Goal: Task Accomplishment & Management: Manage account settings

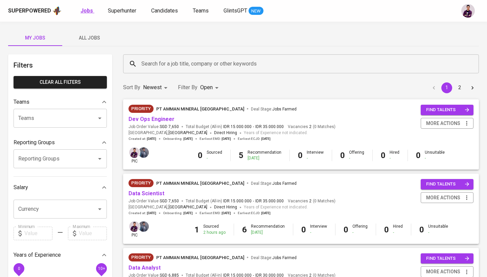
click at [84, 12] on b "Jobs" at bounding box center [86, 10] width 13 height 6
type input "OPEN"
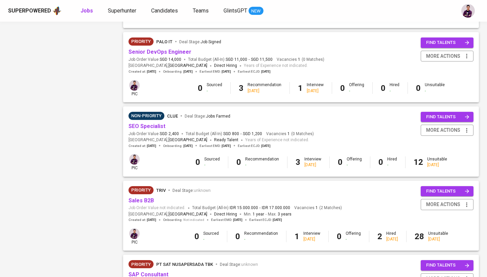
scroll to position [514, 0]
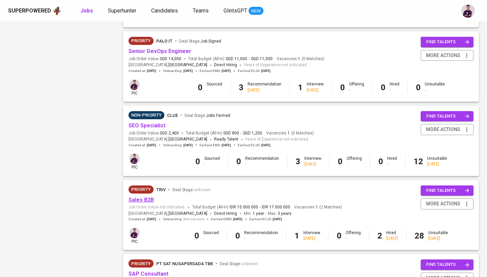
click at [149, 197] on link "Sales B2B" at bounding box center [140, 200] width 25 height 6
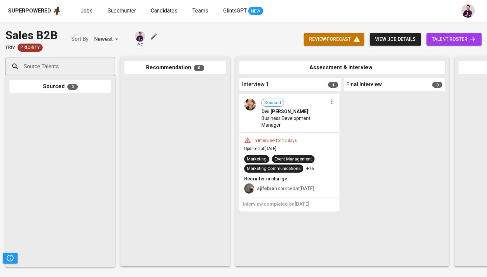
click at [330, 100] on icon "button" at bounding box center [331, 101] width 7 height 7
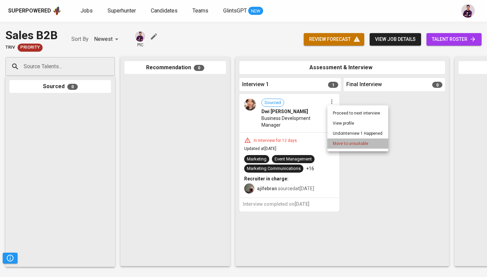
click at [334, 146] on span "Move to unsuitable" at bounding box center [349, 144] width 35 height 6
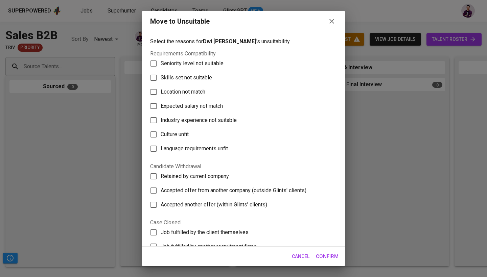
click at [197, 66] on span "Seniority level not suitable" at bounding box center [191, 63] width 63 height 8
click at [160, 66] on input "Seniority level not suitable" at bounding box center [153, 63] width 14 height 14
click at [197, 66] on span "Seniority level not suitable" at bounding box center [191, 63] width 63 height 8
click at [160, 66] on input "Seniority level not suitable" at bounding box center [153, 63] width 14 height 14
click at [195, 70] on label "Seniority level not suitable" at bounding box center [238, 63] width 185 height 14
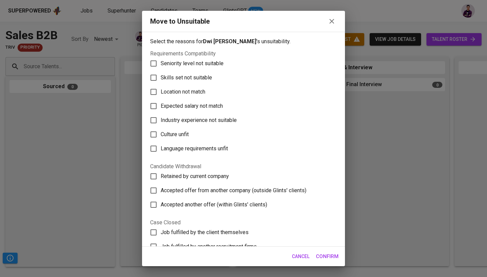
click at [160, 70] on input "Seniority level not suitable" at bounding box center [153, 63] width 14 height 14
click at [194, 70] on label "Seniority level not suitable" at bounding box center [238, 63] width 185 height 14
click at [160, 70] on input "Seniority level not suitable" at bounding box center [153, 63] width 14 height 14
checkbox input "false"
click at [194, 82] on label "Skills set not suitable" at bounding box center [238, 78] width 185 height 14
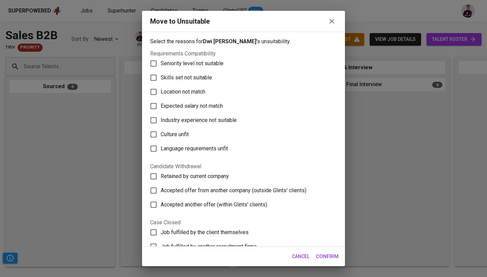
click at [160, 82] on input "Skills set not suitable" at bounding box center [153, 78] width 14 height 14
checkbox input "true"
click at [331, 23] on icon "button" at bounding box center [331, 21] width 8 height 8
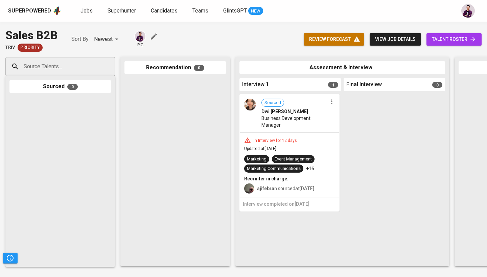
click at [249, 108] on img at bounding box center [250, 105] width 12 height 12
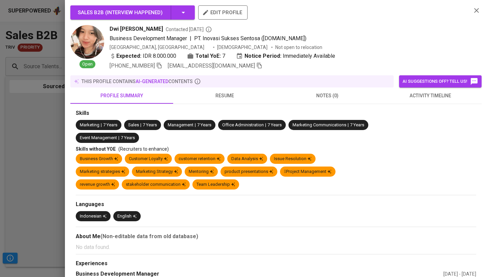
click at [219, 79] on div "this profile contains AI-generated contents" at bounding box center [232, 81] width 318 height 7
click at [223, 95] on span "resume" at bounding box center [224, 96] width 95 height 8
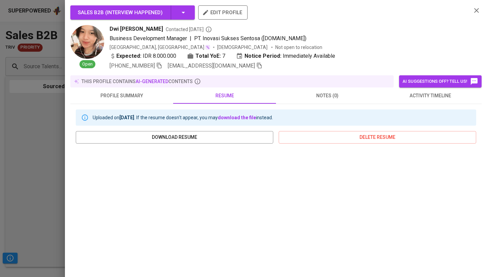
click at [469, 9] on div "Sales B2B ( Interview happened ) edit profile Open Dwi [PERSON_NAME] Contacted …" at bounding box center [275, 37] width 411 height 65
click at [474, 11] on icon "button" at bounding box center [476, 10] width 8 height 8
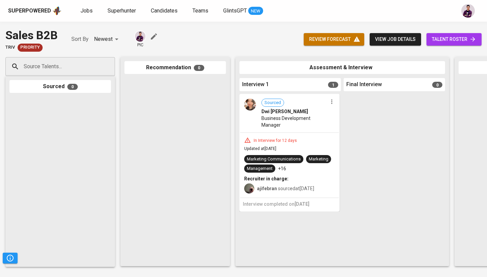
click at [332, 101] on icon "button" at bounding box center [331, 101] width 7 height 7
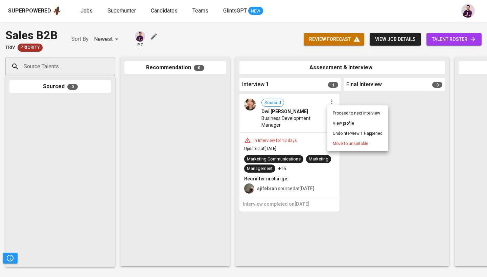
click at [329, 142] on li "Move to unsuitable" at bounding box center [357, 144] width 61 height 10
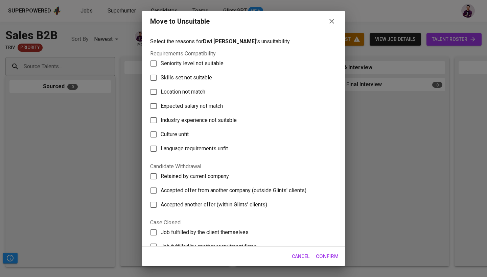
click at [202, 114] on label "Industry experience not suitable" at bounding box center [238, 120] width 185 height 14
click at [160, 114] on input "Industry experience not suitable" at bounding box center [153, 120] width 14 height 14
checkbox input "true"
click at [324, 255] on span "Confirm" at bounding box center [327, 256] width 23 height 9
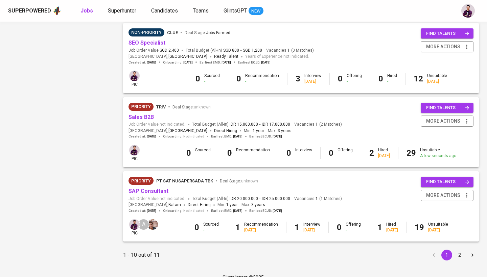
scroll to position [596, 0]
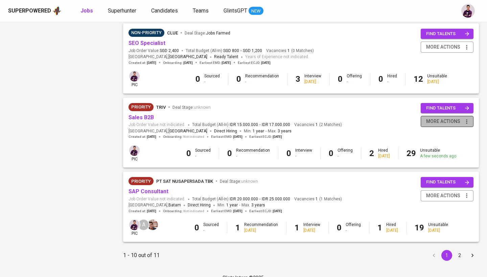
click at [432, 117] on span "more actions" at bounding box center [443, 121] width 34 height 8
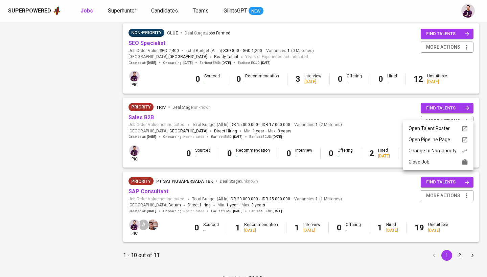
click at [437, 153] on div "Change to Non-priority" at bounding box center [437, 150] width 59 height 7
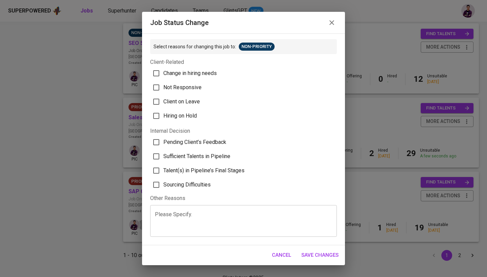
click at [332, 24] on icon "button" at bounding box center [331, 23] width 8 height 8
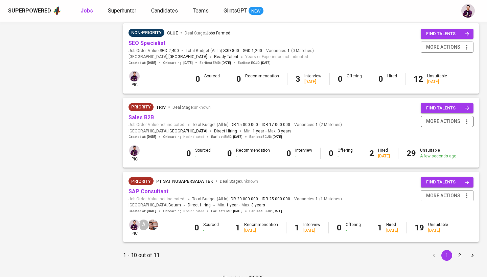
click at [435, 117] on span "more actions" at bounding box center [443, 121] width 34 height 8
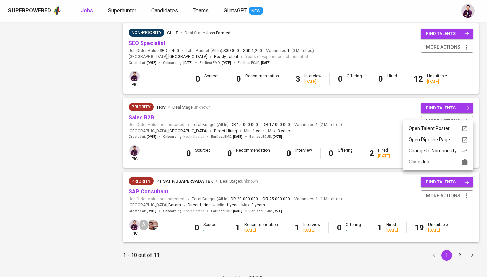
click at [418, 163] on div "Close Job" at bounding box center [437, 161] width 59 height 7
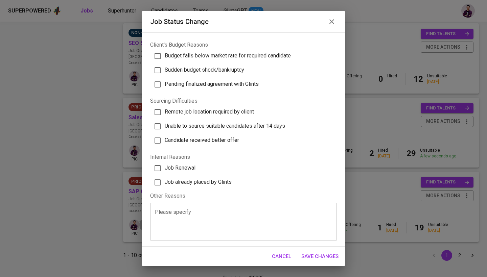
scroll to position [171, 0]
click at [205, 190] on form "Select reasons for changing this job to: Job Closed Client's Decision Job closu…" at bounding box center [243, 55] width 187 height 374
click at [205, 183] on span "Job already placed by Glints" at bounding box center [198, 182] width 67 height 6
click at [165, 183] on input "Job already placed by Glints" at bounding box center [157, 183] width 14 height 14
checkbox input "true"
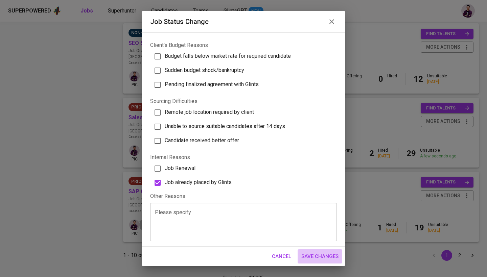
click at [323, 254] on span "Save Changes" at bounding box center [319, 256] width 37 height 9
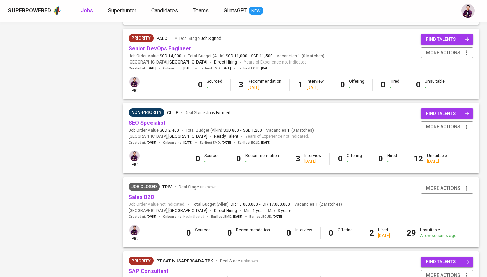
scroll to position [516, 0]
click at [440, 124] on button "more actions" at bounding box center [446, 127] width 53 height 11
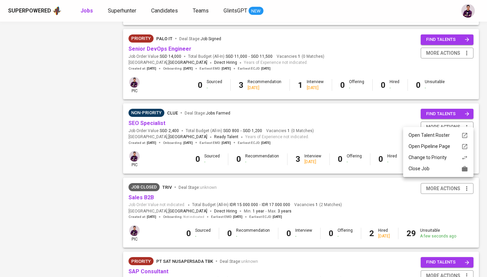
click at [427, 167] on div "Close Job" at bounding box center [437, 168] width 59 height 7
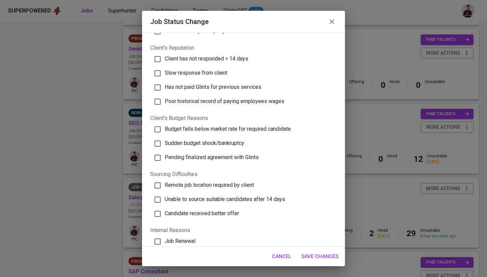
scroll to position [94, 0]
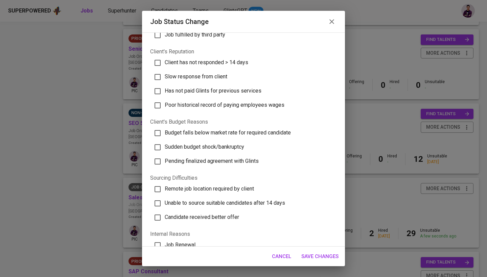
click at [202, 58] on label "Client has not responded > 14 days" at bounding box center [240, 63] width 182 height 14
click at [165, 58] on input "Client has not responded > 14 days" at bounding box center [157, 63] width 14 height 14
checkbox input "true"
click at [202, 75] on span "Slow response from client" at bounding box center [196, 76] width 63 height 6
click at [165, 75] on input "Slow response from client" at bounding box center [157, 77] width 14 height 14
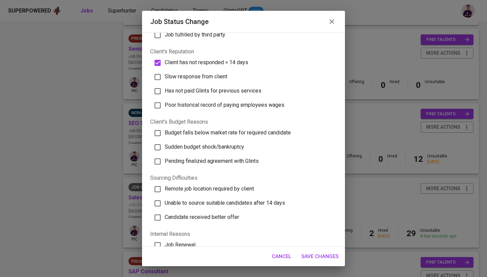
checkbox input "true"
click at [323, 255] on span "Save Changes" at bounding box center [319, 256] width 37 height 9
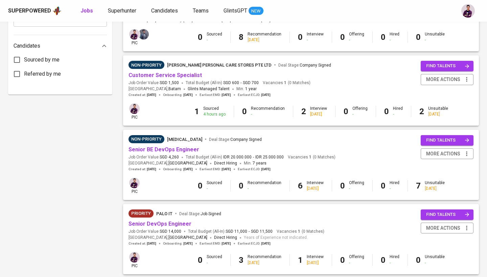
scroll to position [338, 0]
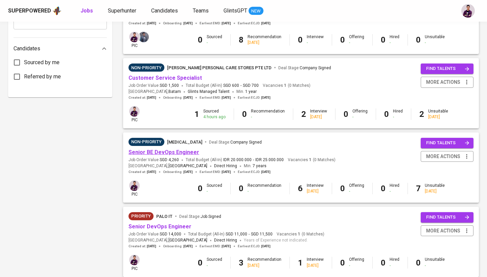
click at [166, 149] on link "Senior BE DevOps Engineer" at bounding box center [163, 152] width 71 height 6
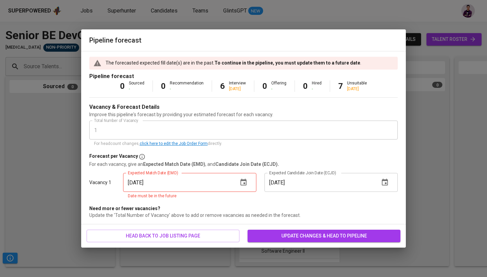
click at [243, 180] on icon "button" at bounding box center [243, 182] width 6 height 7
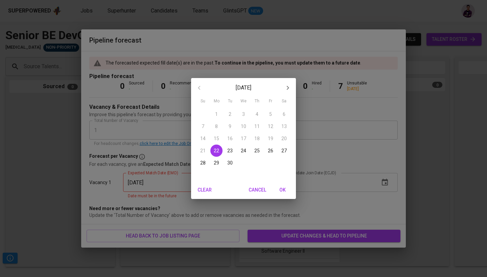
click at [284, 88] on icon "button" at bounding box center [287, 88] width 8 height 8
click at [268, 126] on p "10" at bounding box center [270, 126] width 5 height 7
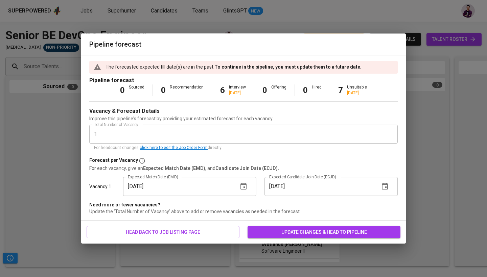
type input "[DATE]"
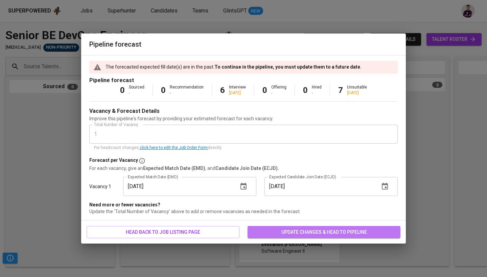
click at [310, 232] on span "update changes & head to pipeline" at bounding box center [324, 232] width 142 height 8
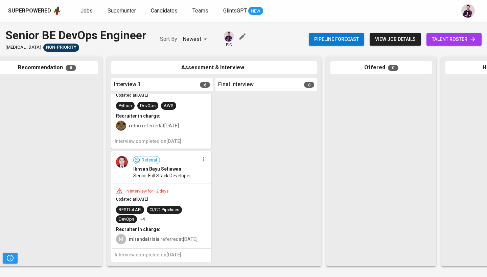
scroll to position [493, 0]
click at [201, 156] on icon "button" at bounding box center [203, 159] width 7 height 7
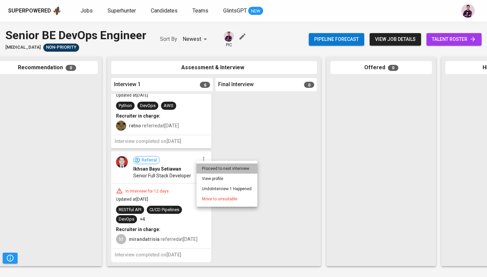
click at [213, 167] on li "Proceed to next interview" at bounding box center [226, 169] width 61 height 10
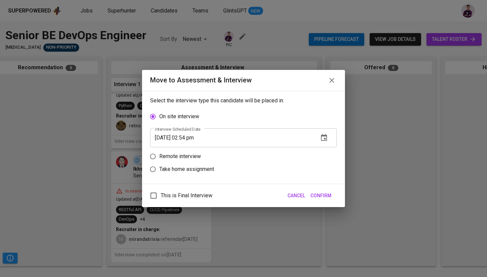
click at [179, 160] on p "Remote interview" at bounding box center [180, 156] width 42 height 8
click at [159, 160] on input "Remote interview" at bounding box center [152, 156] width 13 height 13
radio input "true"
click at [320, 153] on icon "button" at bounding box center [324, 151] width 8 height 8
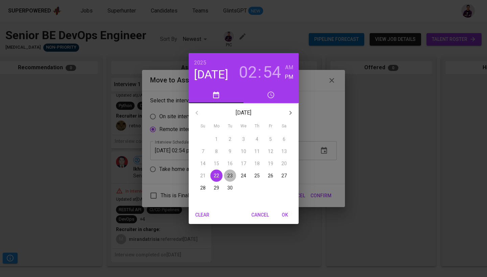
click at [231, 175] on p "23" at bounding box center [229, 175] width 5 height 7
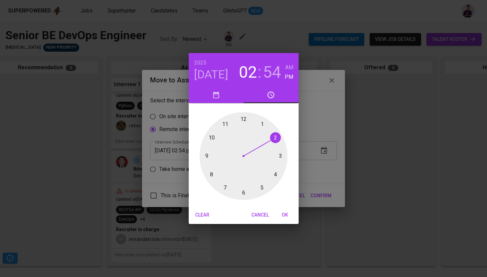
drag, startPoint x: 272, startPoint y: 136, endPoint x: 270, endPoint y: 146, distance: 10.3
click at [270, 146] on div at bounding box center [243, 156] width 88 height 88
drag, startPoint x: 218, startPoint y: 129, endPoint x: 242, endPoint y: 198, distance: 72.3
click at [242, 198] on div at bounding box center [243, 156] width 88 height 88
type input "[DATE] 02:30 pm"
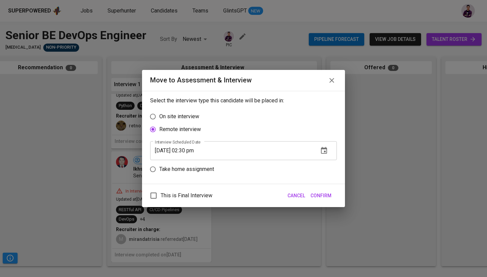
click at [326, 197] on span "Confirm" at bounding box center [320, 196] width 21 height 8
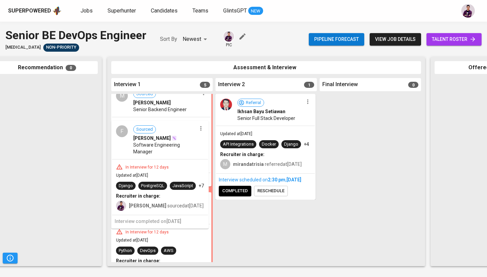
scroll to position [211, 0]
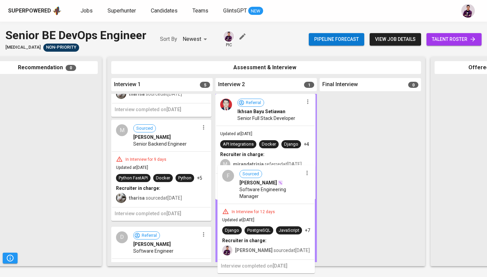
drag, startPoint x: 126, startPoint y: 154, endPoint x: 235, endPoint y: 199, distance: 118.0
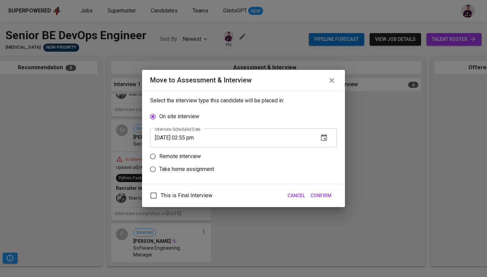
click at [191, 157] on p "Remote interview" at bounding box center [180, 156] width 42 height 8
click at [159, 157] on input "Remote interview" at bounding box center [152, 156] width 13 height 13
radio input "true"
click at [325, 154] on icon "button" at bounding box center [324, 151] width 8 height 8
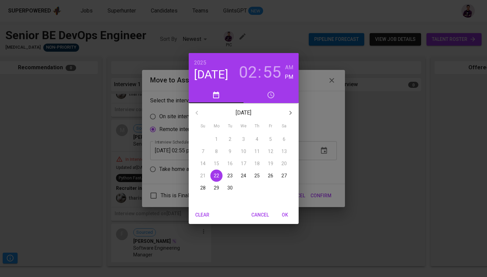
click at [257, 178] on p "25" at bounding box center [256, 175] width 5 height 7
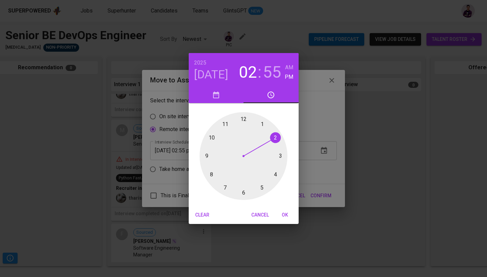
click at [249, 72] on h3 "02" at bounding box center [248, 72] width 18 height 19
click at [272, 140] on div at bounding box center [243, 156] width 88 height 88
drag, startPoint x: 223, startPoint y: 124, endPoint x: 244, endPoint y: 200, distance: 78.0
click at [244, 200] on div at bounding box center [243, 156] width 88 height 88
type input "[DATE] 02:30 pm"
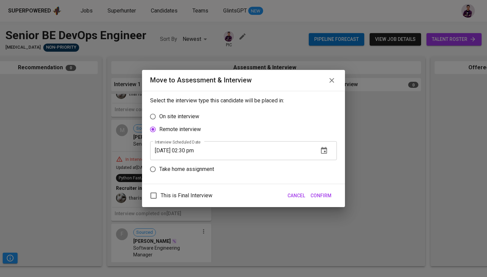
click at [313, 200] on button "Confirm" at bounding box center [320, 196] width 26 height 13
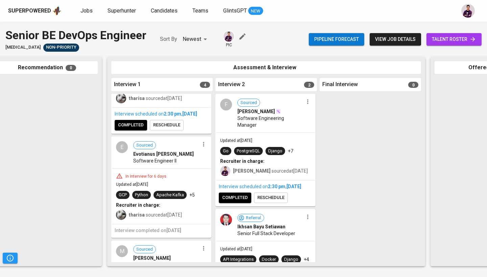
scroll to position [109, 0]
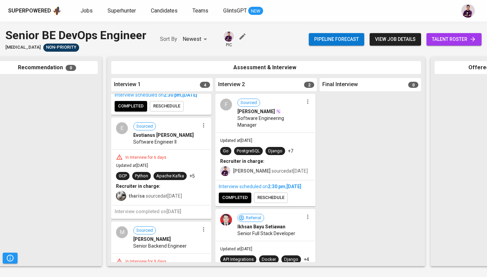
click at [202, 129] on icon "button" at bounding box center [203, 125] width 7 height 7
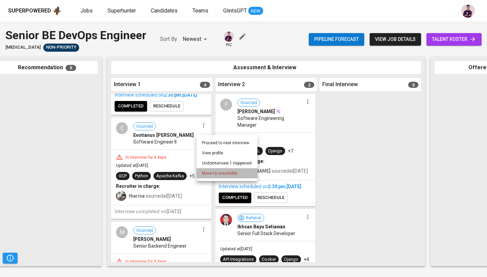
click at [211, 173] on span "Move to unsuitable" at bounding box center [219, 173] width 35 height 6
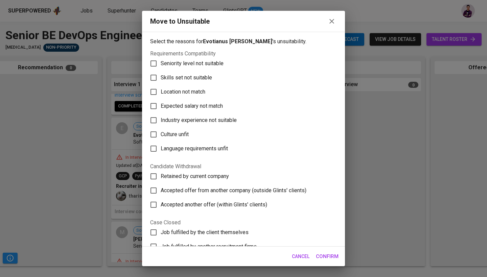
click at [186, 137] on span "Culture unfit" at bounding box center [174, 134] width 28 height 8
click at [160, 137] on input "Culture unfit" at bounding box center [153, 134] width 14 height 14
checkbox input "true"
click at [321, 257] on span "Confirm" at bounding box center [327, 256] width 23 height 9
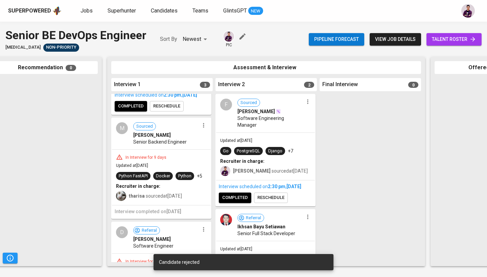
click at [200, 130] on button "button" at bounding box center [203, 125] width 9 height 9
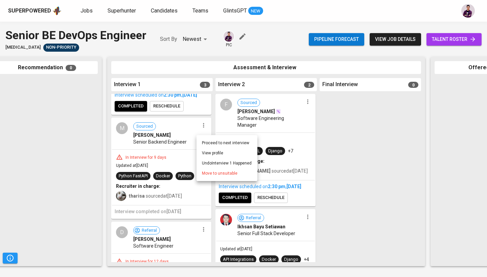
click at [210, 177] on li "Move to unsuitable" at bounding box center [226, 173] width 61 height 10
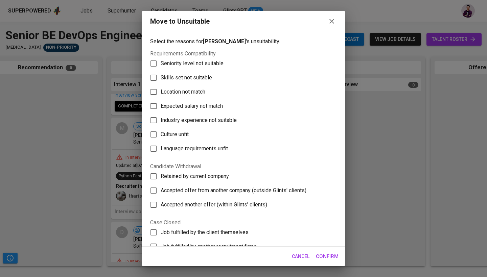
click at [176, 137] on span "Culture unfit" at bounding box center [174, 134] width 28 height 8
click at [160, 137] on input "Culture unfit" at bounding box center [153, 134] width 14 height 14
checkbox input "true"
click at [180, 149] on span "Language requirements unfit" at bounding box center [193, 149] width 67 height 8
click at [160, 149] on input "Language requirements unfit" at bounding box center [153, 149] width 14 height 14
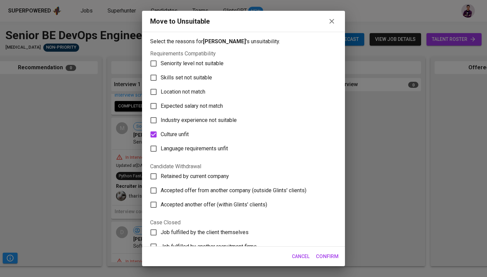
checkbox input "true"
click at [331, 258] on span "Confirm" at bounding box center [327, 256] width 23 height 9
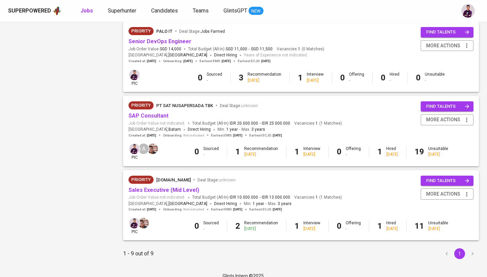
scroll to position [523, 0]
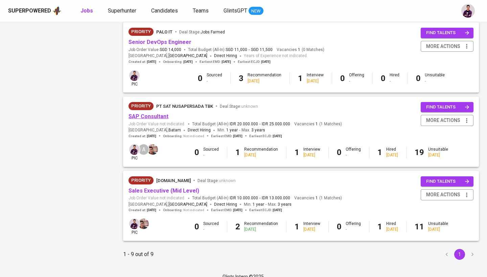
click at [159, 113] on link "SAP Consultant" at bounding box center [148, 116] width 40 height 6
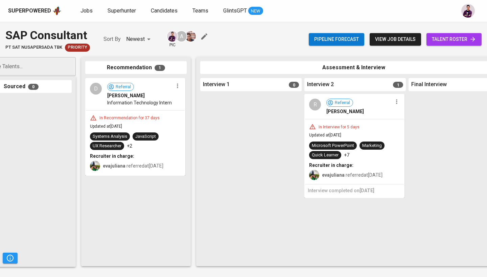
scroll to position [0, 49]
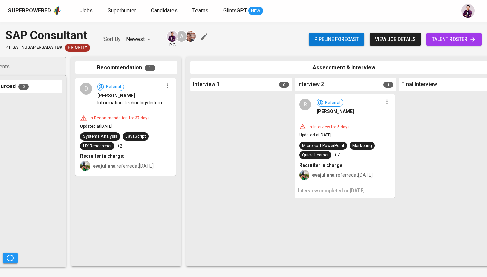
click at [168, 84] on icon "button" at bounding box center [167, 85] width 7 height 7
click at [177, 118] on span "Move to unsuitable" at bounding box center [186, 118] width 35 height 6
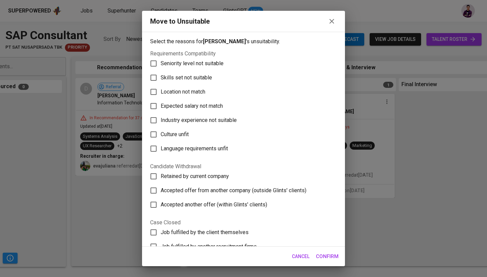
click at [184, 82] on label "Skills set not suitable" at bounding box center [238, 78] width 185 height 14
click at [160, 82] on input "Skills set not suitable" at bounding box center [153, 78] width 14 height 14
click at [185, 77] on span "Skills set not suitable" at bounding box center [185, 78] width 51 height 8
click at [160, 77] on input "Skills set not suitable" at bounding box center [153, 78] width 14 height 14
checkbox input "false"
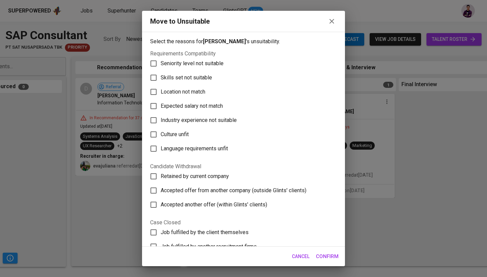
click at [185, 61] on span "Seniority level not suitable" at bounding box center [191, 63] width 63 height 8
click at [160, 61] on input "Seniority level not suitable" at bounding box center [153, 63] width 14 height 14
checkbox input "true"
click at [335, 255] on span "Confirm" at bounding box center [327, 256] width 23 height 9
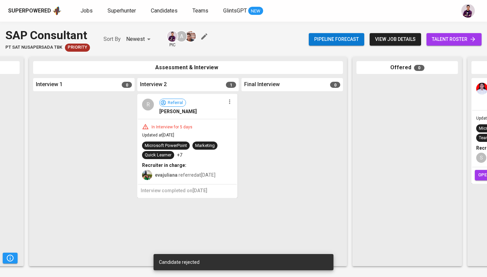
scroll to position [0, 148]
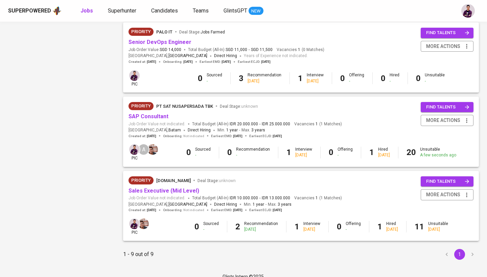
scroll to position [509, 0]
